Goal: Transaction & Acquisition: Download file/media

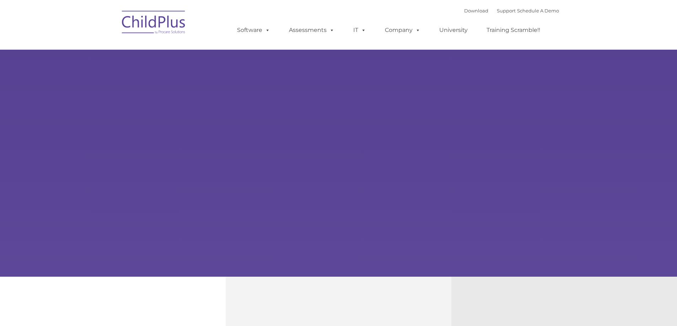
select select "MEDIUM"
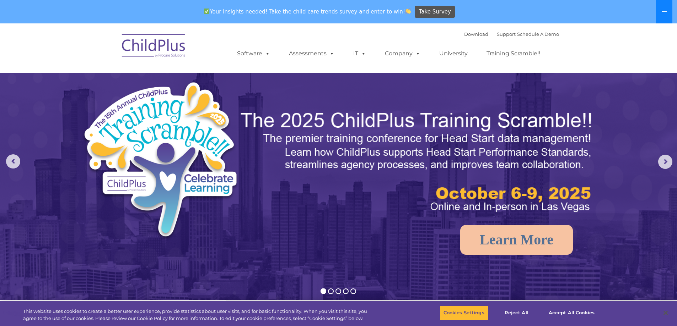
click at [667, 12] on icon at bounding box center [664, 12] width 6 height 6
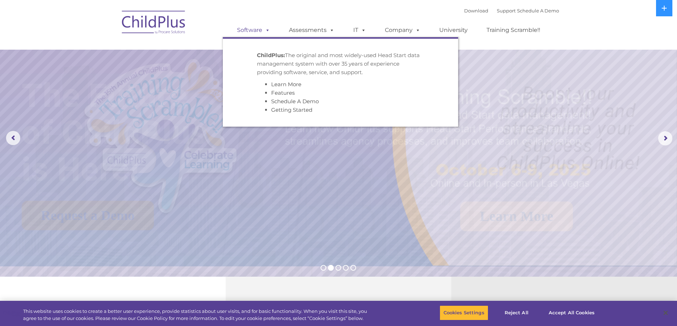
click at [258, 32] on link "Software" at bounding box center [253, 30] width 47 height 14
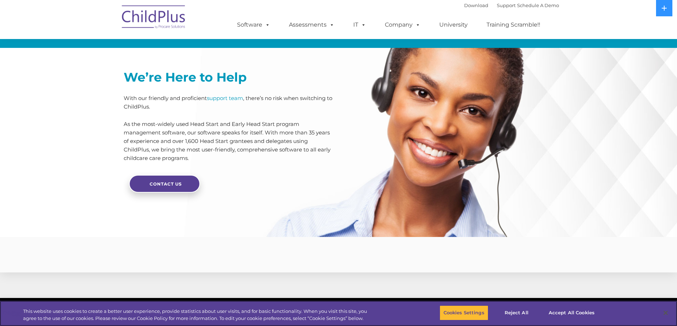
scroll to position [1674, 0]
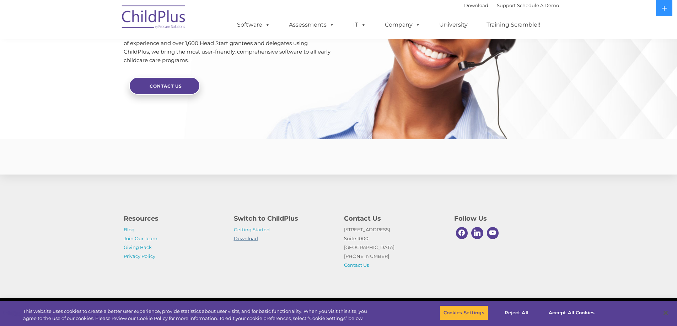
click at [248, 240] on link "Download" at bounding box center [246, 239] width 24 height 6
